Goal: Information Seeking & Learning: Learn about a topic

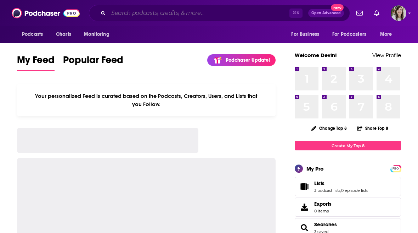
click at [162, 18] on input "Search podcasts, credits, & more..." at bounding box center [198, 12] width 181 height 11
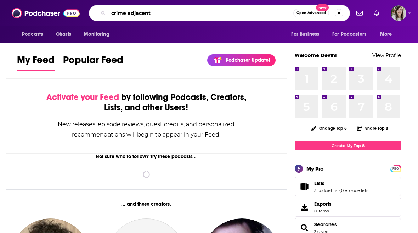
type input "crime adjacent"
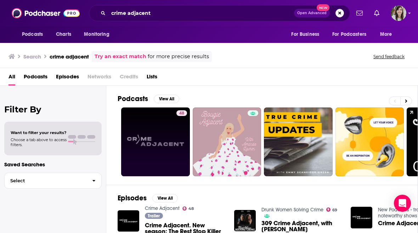
click at [167, 132] on link "48" at bounding box center [155, 141] width 69 height 69
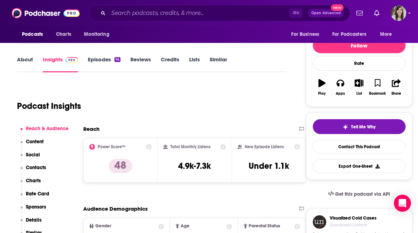
scroll to position [78, 0]
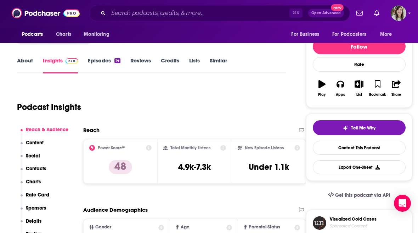
click at [98, 64] on link "Episodes 14" at bounding box center [104, 65] width 33 height 16
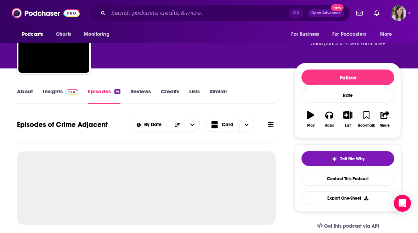
scroll to position [77, 0]
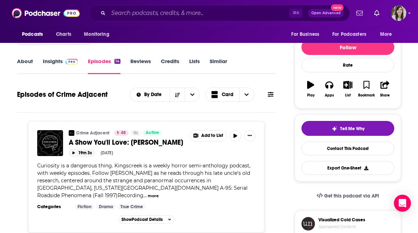
click at [74, 153] on icon "button" at bounding box center [74, 152] width 2 height 3
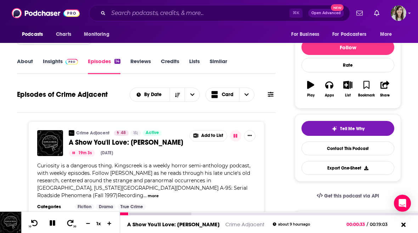
click at [50, 225] on icon at bounding box center [53, 223] width 6 height 6
